Goal: Task Accomplishment & Management: Manage account settings

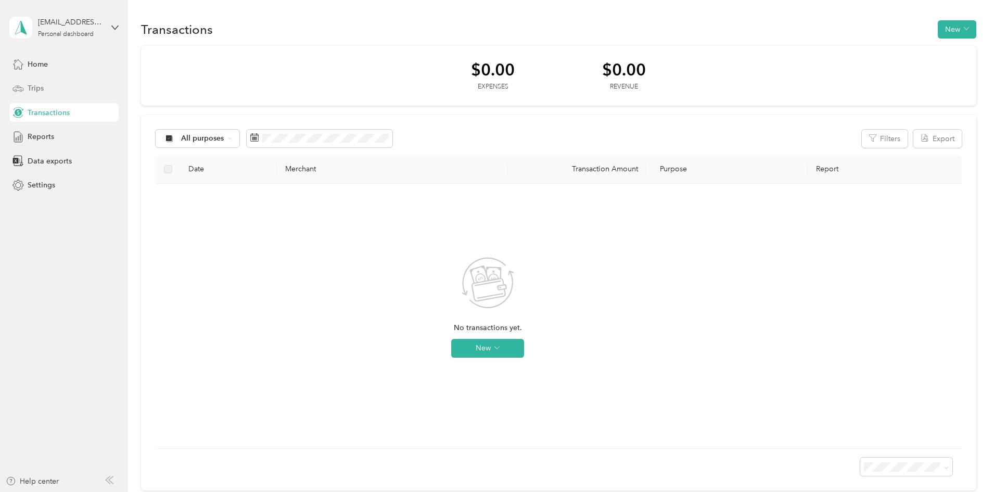
click at [37, 90] on span "Trips" at bounding box center [36, 88] width 16 height 11
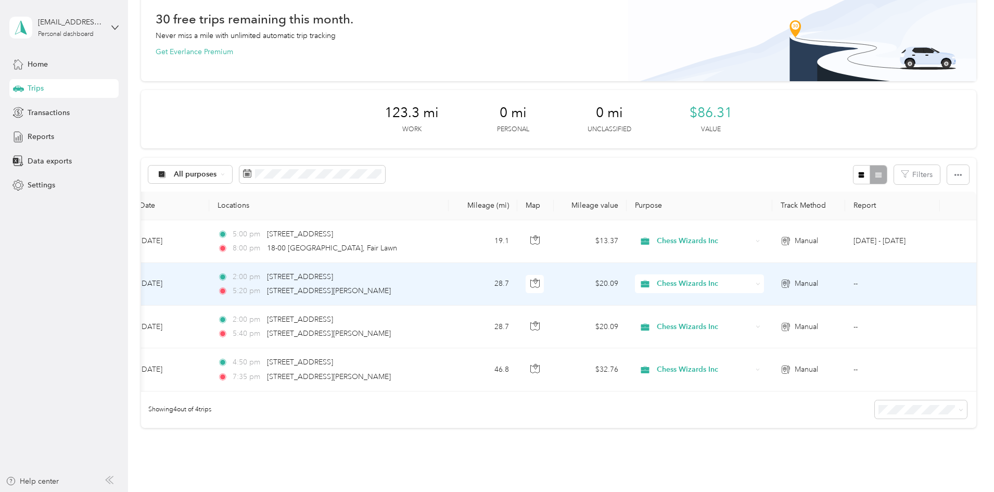
scroll to position [139, 0]
